Goal: Find specific page/section: Find specific page/section

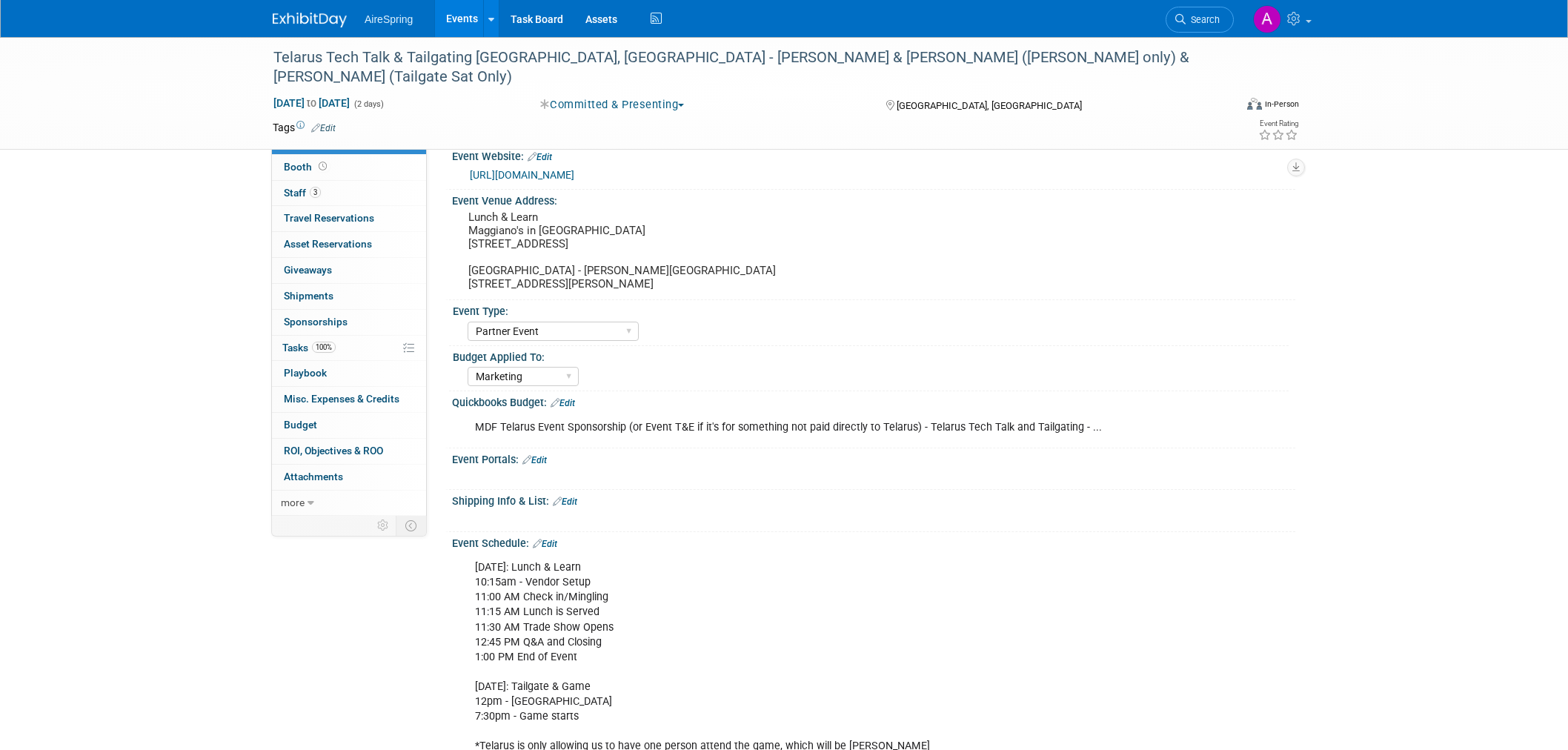
select select "Partner Event"
select select "Marketing"
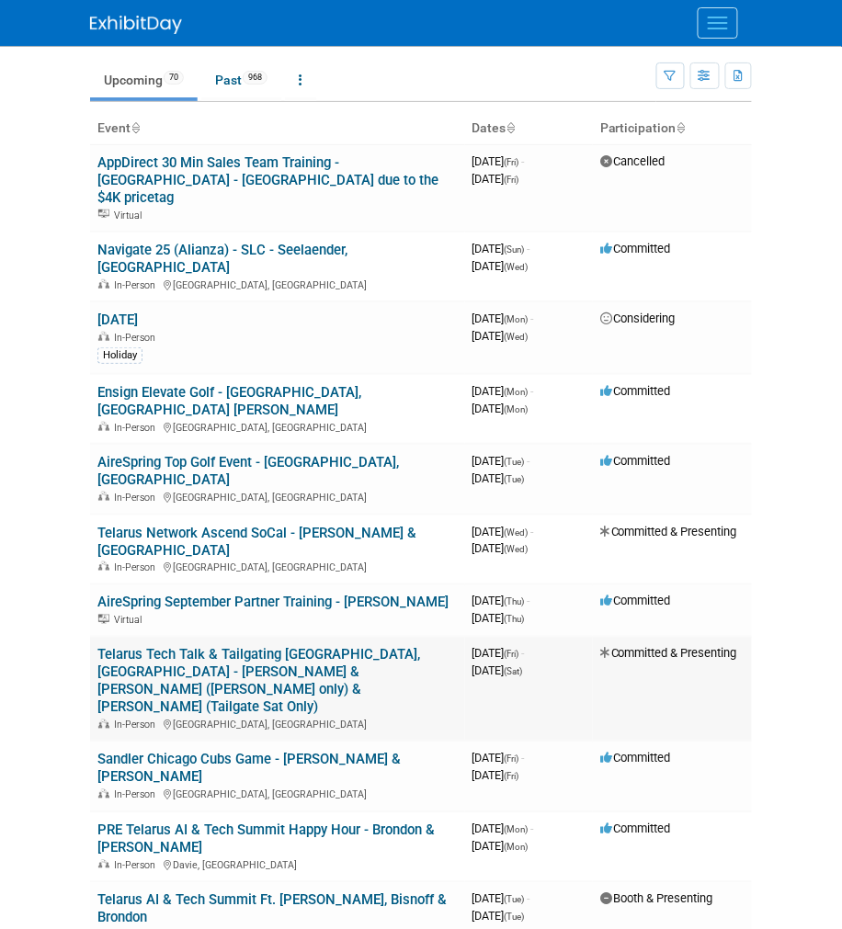
scroll to position [102, 0]
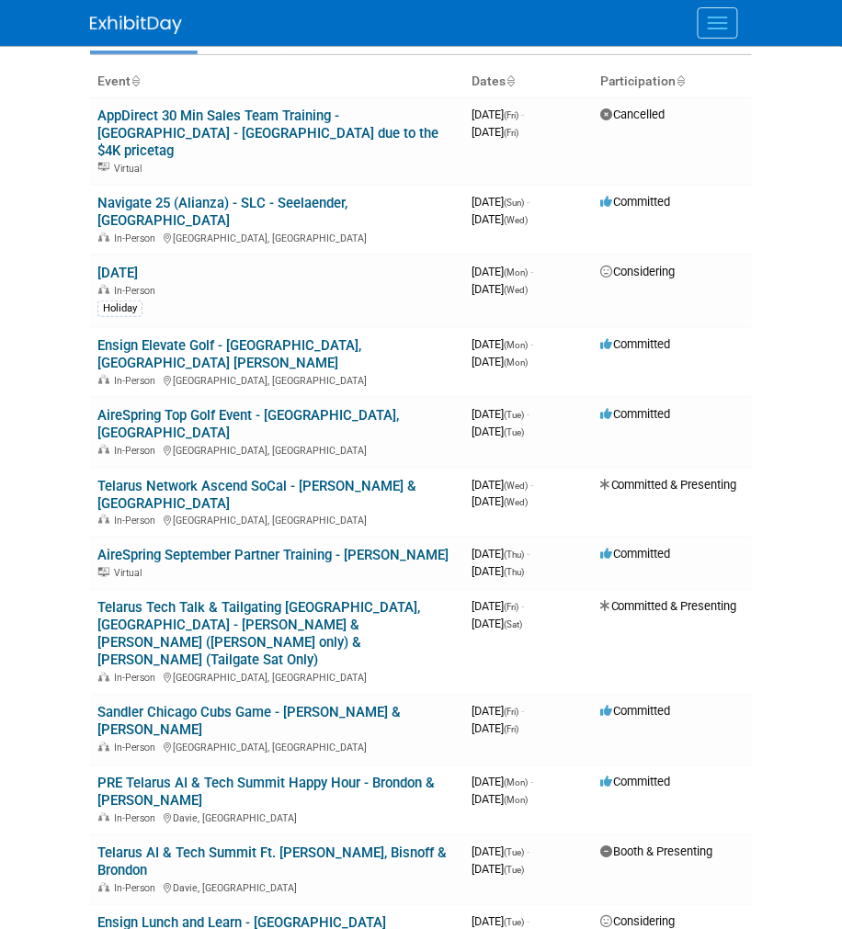
click at [46, 378] on body "AireSpring Events Add Event Bulk Upload Events Shareable Event Boards Recently …" at bounding box center [421, 362] width 842 height 929
click at [42, 380] on body "AireSpring Events Add Event Bulk Upload Events Shareable Event Boards Recently …" at bounding box center [421, 362] width 842 height 929
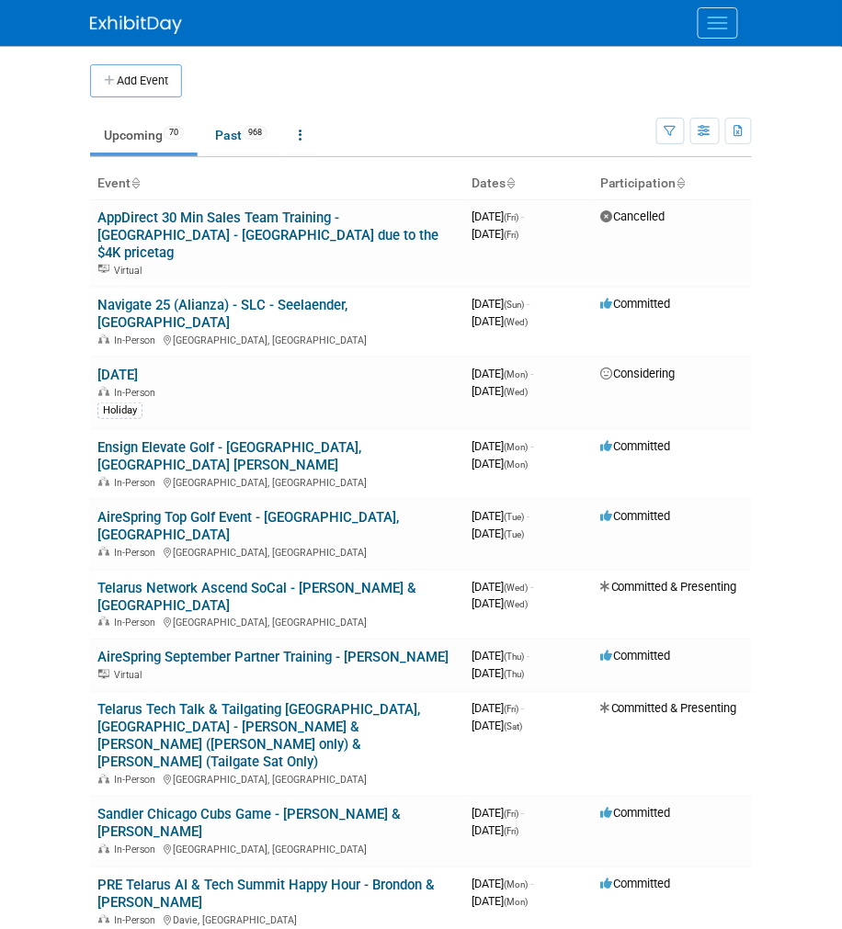
click at [58, 476] on body "AireSpring Events Add Event Bulk Upload Events Shareable Event Boards Recently …" at bounding box center [421, 464] width 842 height 929
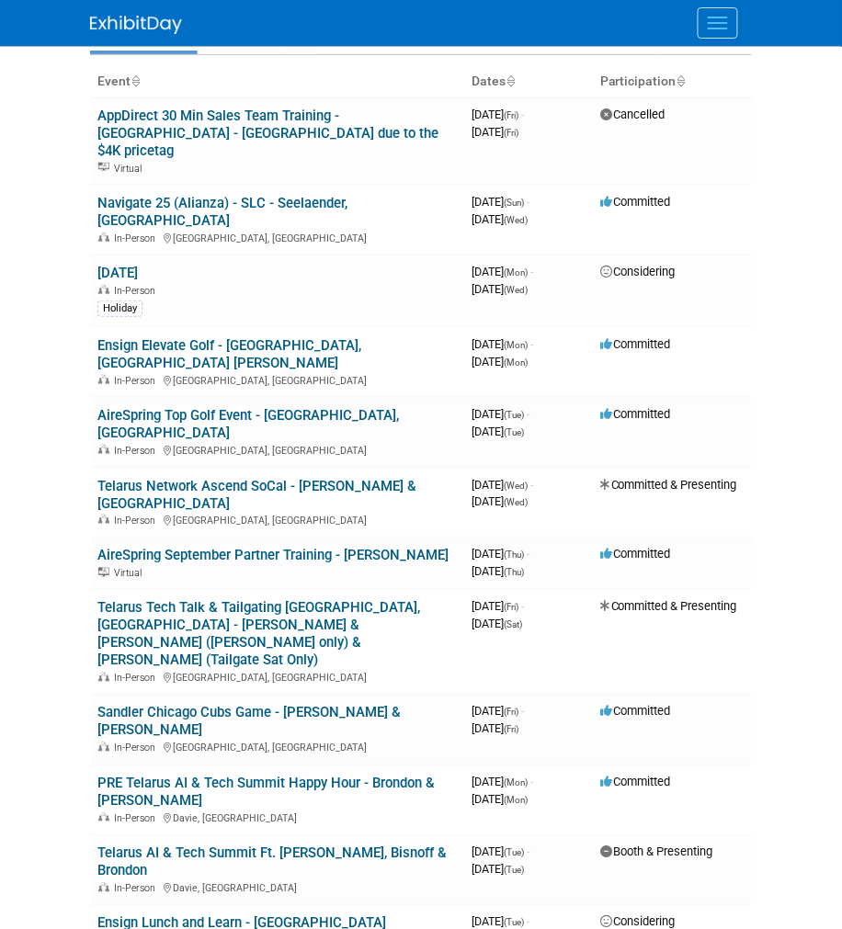
click at [64, 462] on body "AireSpring Events Add Event Bulk Upload Events Shareable Event Boards Recently …" at bounding box center [421, 362] width 842 height 929
click at [368, 372] on div "In-Person Rancho Santa Fe, CA" at bounding box center [277, 379] width 360 height 15
click at [288, 337] on link "Ensign Elevate Golf - [GEOGRAPHIC_DATA], [GEOGRAPHIC_DATA] [PERSON_NAME]" at bounding box center [229, 354] width 264 height 34
click at [0, 0] on div at bounding box center [0, 0] width 0 height 0
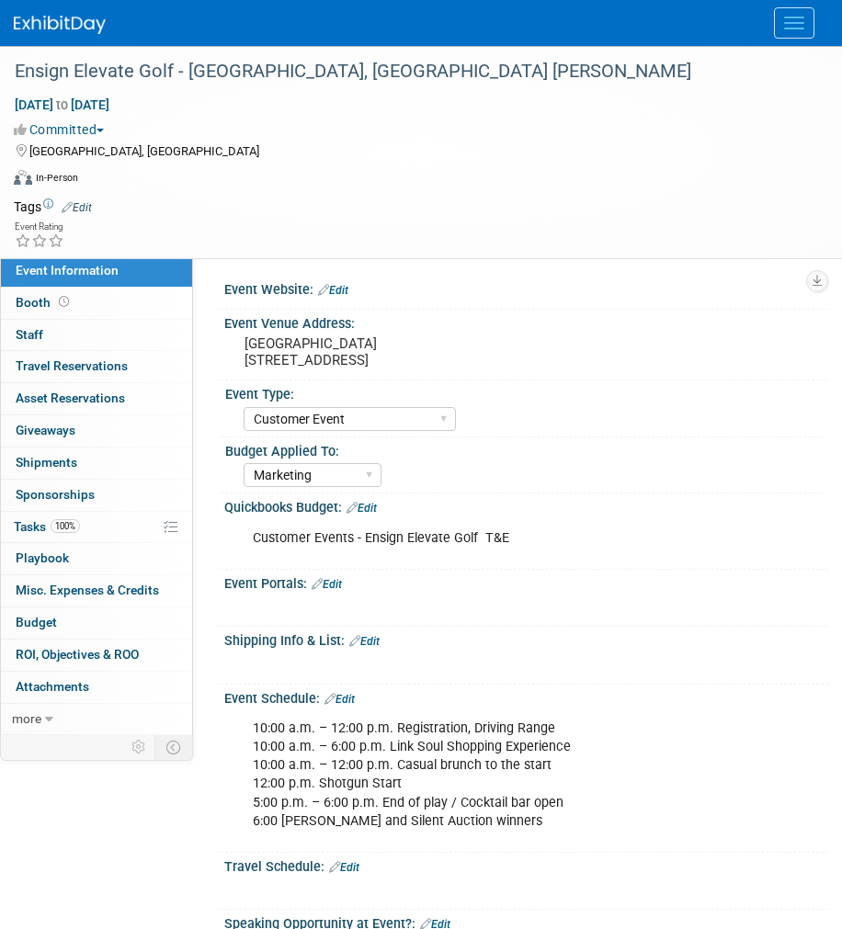
select select "Customer Event"
select select "Marketing"
click at [374, 362] on pre "[GEOGRAPHIC_DATA] [STREET_ADDRESS]" at bounding box center [525, 351] width 563 height 33
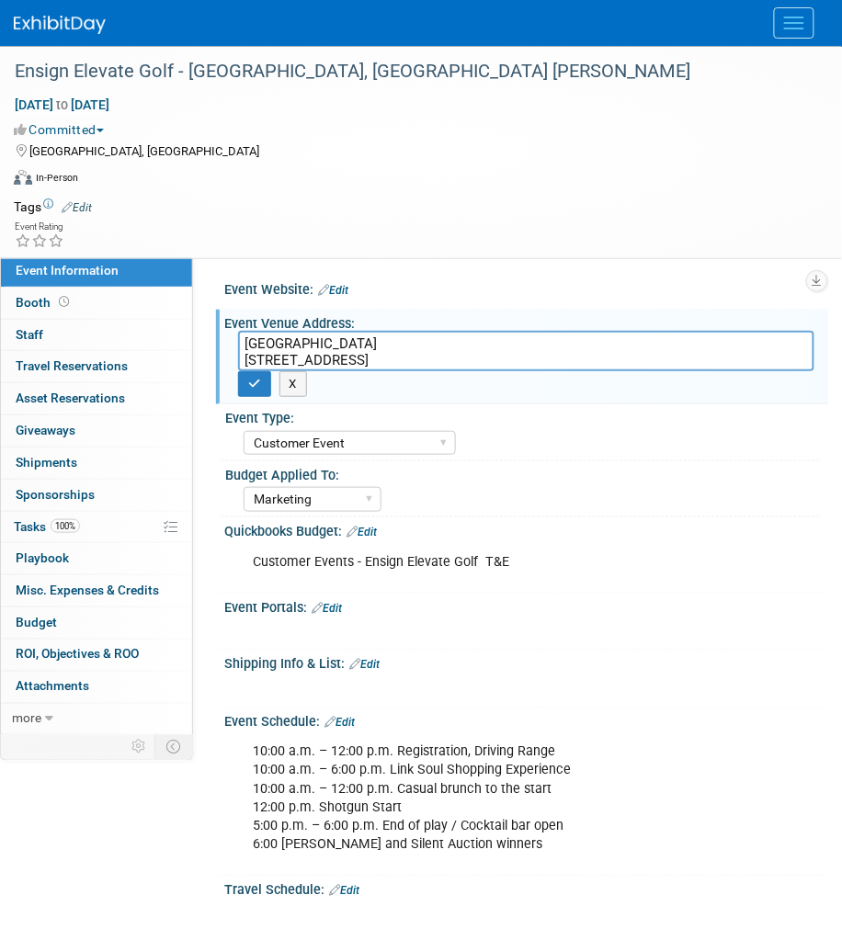
drag, startPoint x: 421, startPoint y: 363, endPoint x: 231, endPoint y: 345, distance: 191.1
click at [231, 345] on div "[GEOGRAPHIC_DATA] [STREET_ADDRESS]" at bounding box center [526, 351] width 604 height 40
click at [620, 289] on div "Event Website: Edit" at bounding box center [526, 288] width 604 height 24
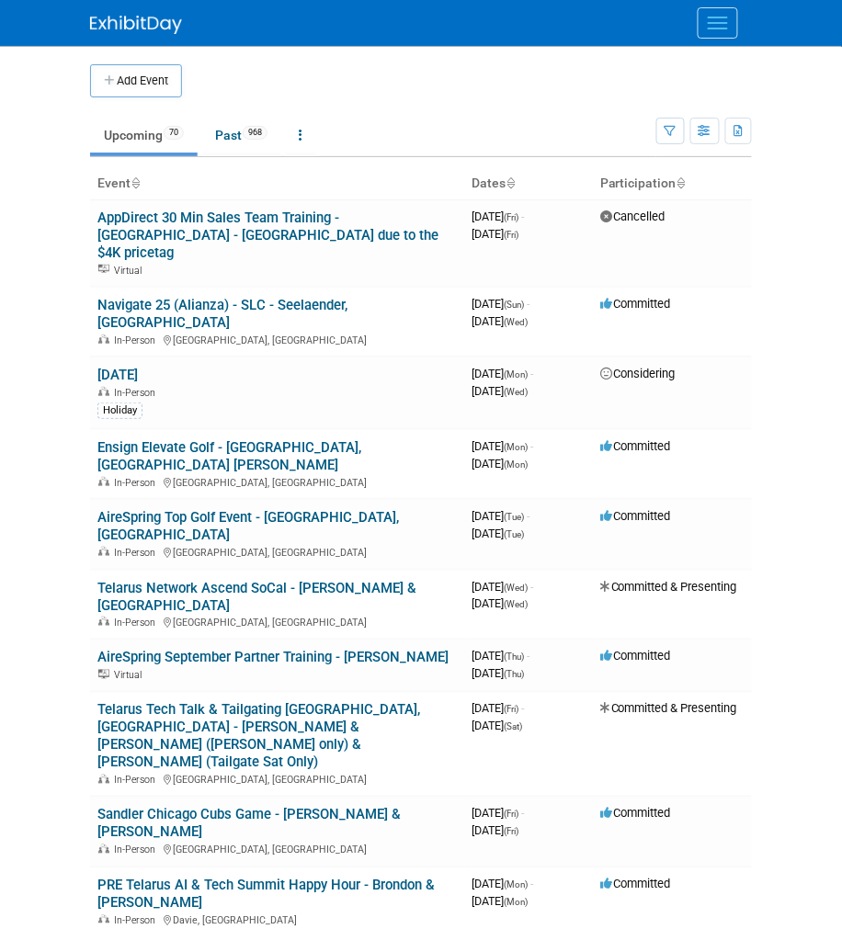
click at [40, 308] on body "AireSpring Events Add Event Bulk Upload Events Shareable Event Boards Recently …" at bounding box center [421, 464] width 842 height 929
click at [47, 323] on body "AireSpring Events Add Event Bulk Upload Events Shareable Event Boards Recently …" at bounding box center [421, 464] width 842 height 929
click at [48, 536] on body "AireSpring Events Add Event Bulk Upload Events Shareable Event Boards Recently …" at bounding box center [421, 464] width 842 height 929
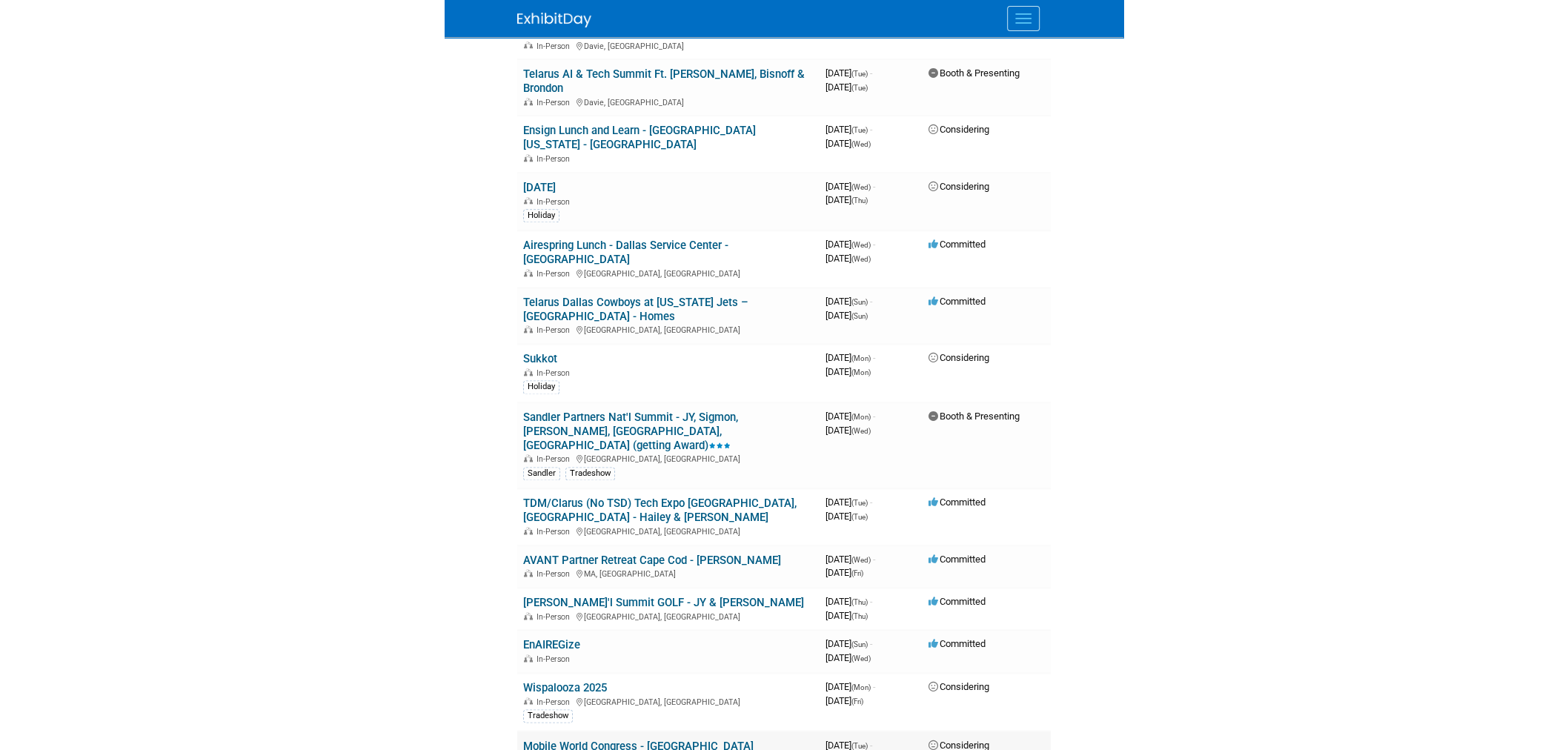
scroll to position [576, 0]
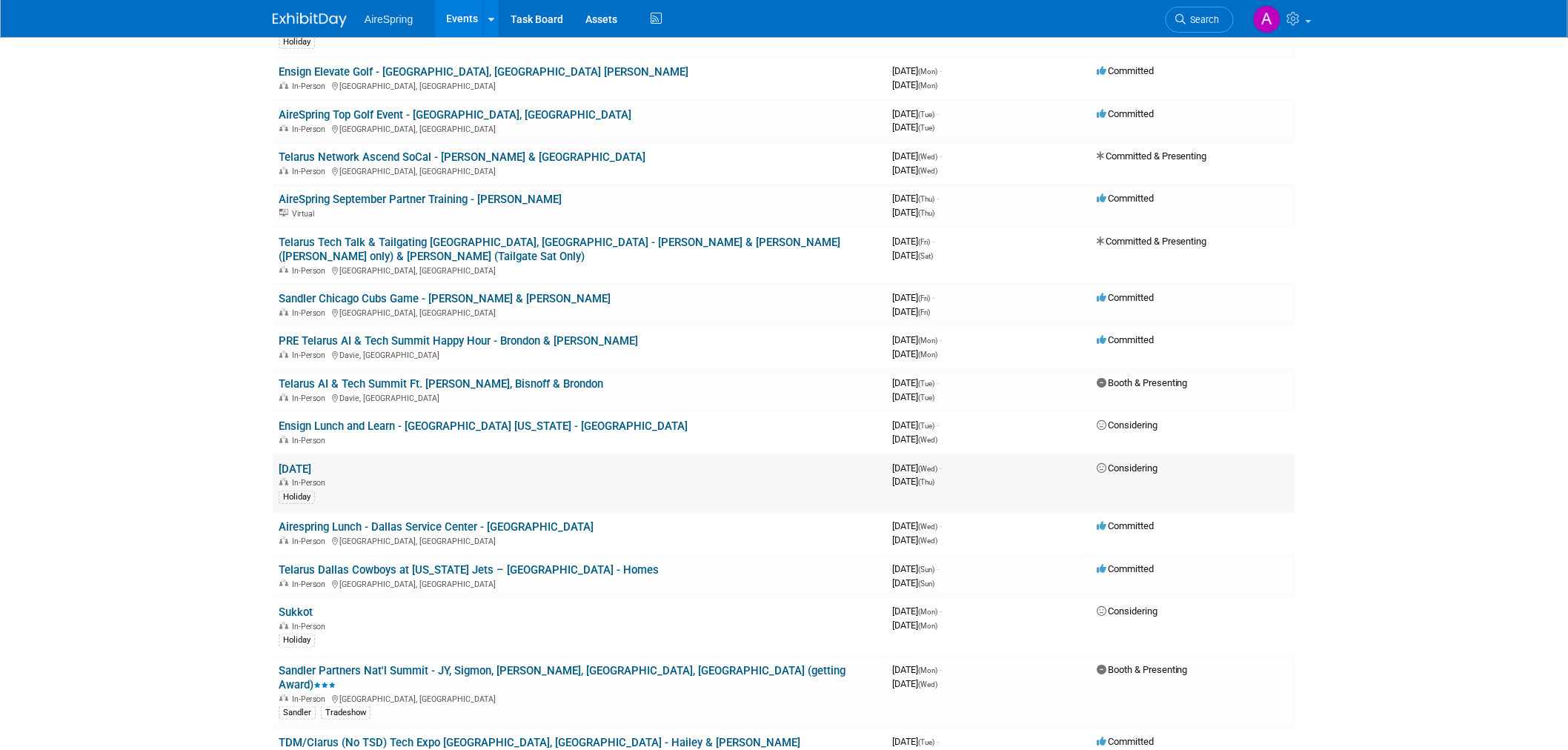
scroll to position [0, 0]
